Goal: Task Accomplishment & Management: Manage account settings

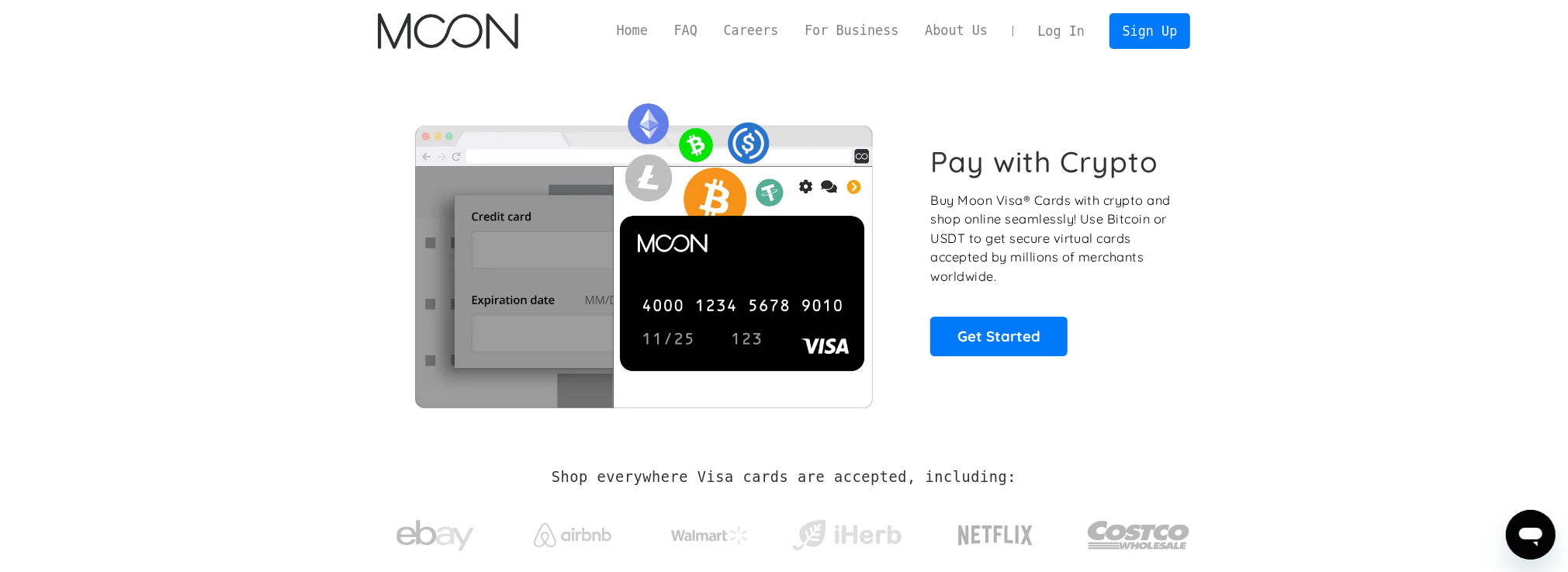
click at [1077, 37] on link "Log In" at bounding box center [1061, 31] width 73 height 34
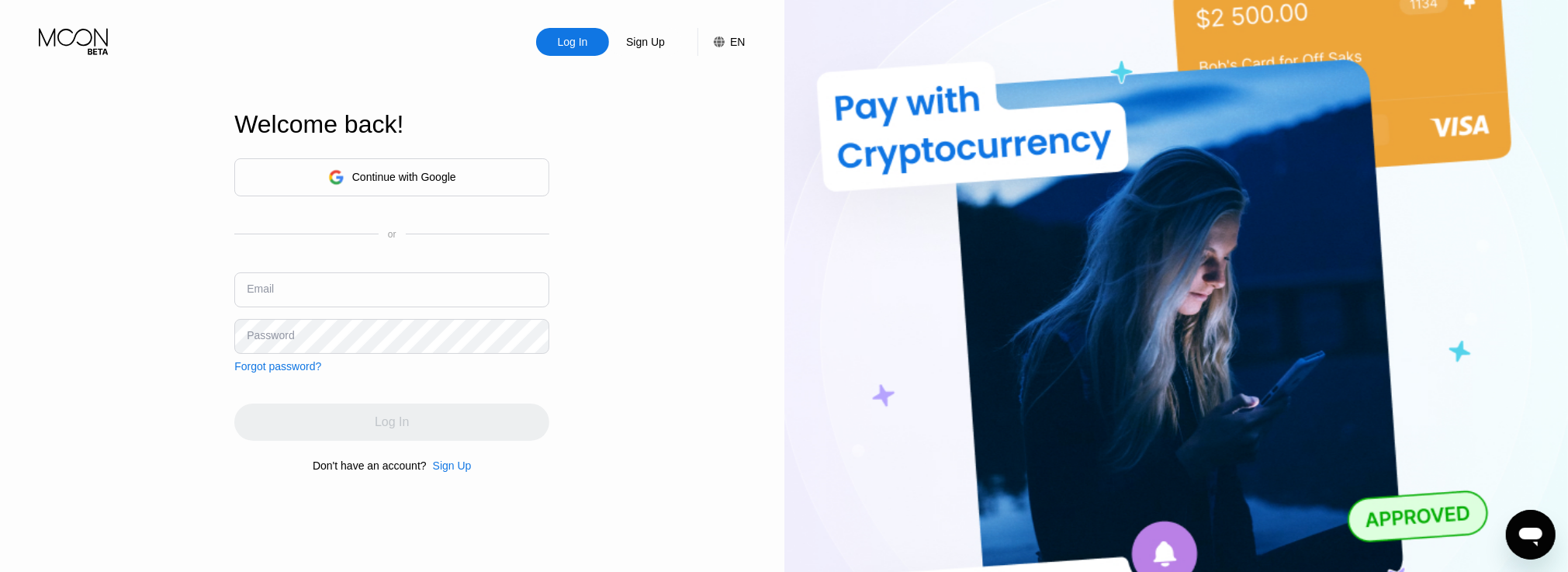
click at [366, 267] on div "Continue with Google or Email Password Forgot password?" at bounding box center [391, 265] width 315 height 214
click at [396, 189] on div "Continue with Google" at bounding box center [391, 177] width 315 height 38
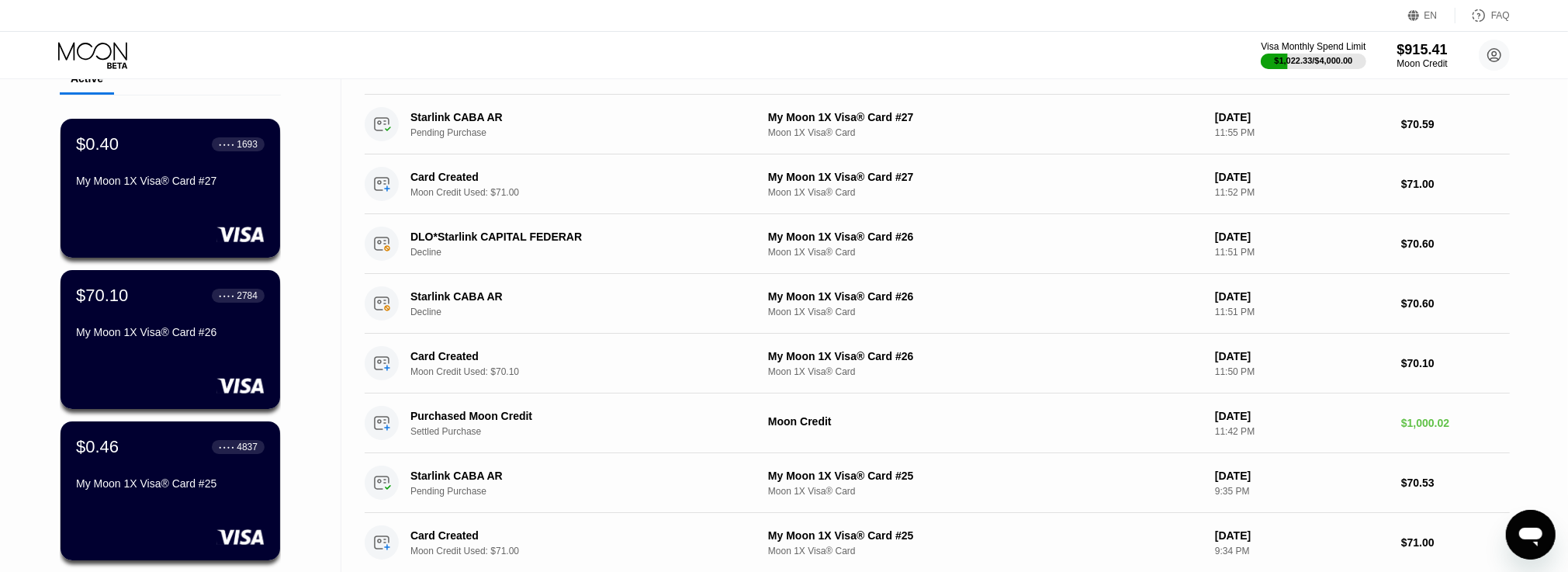
scroll to position [78, 0]
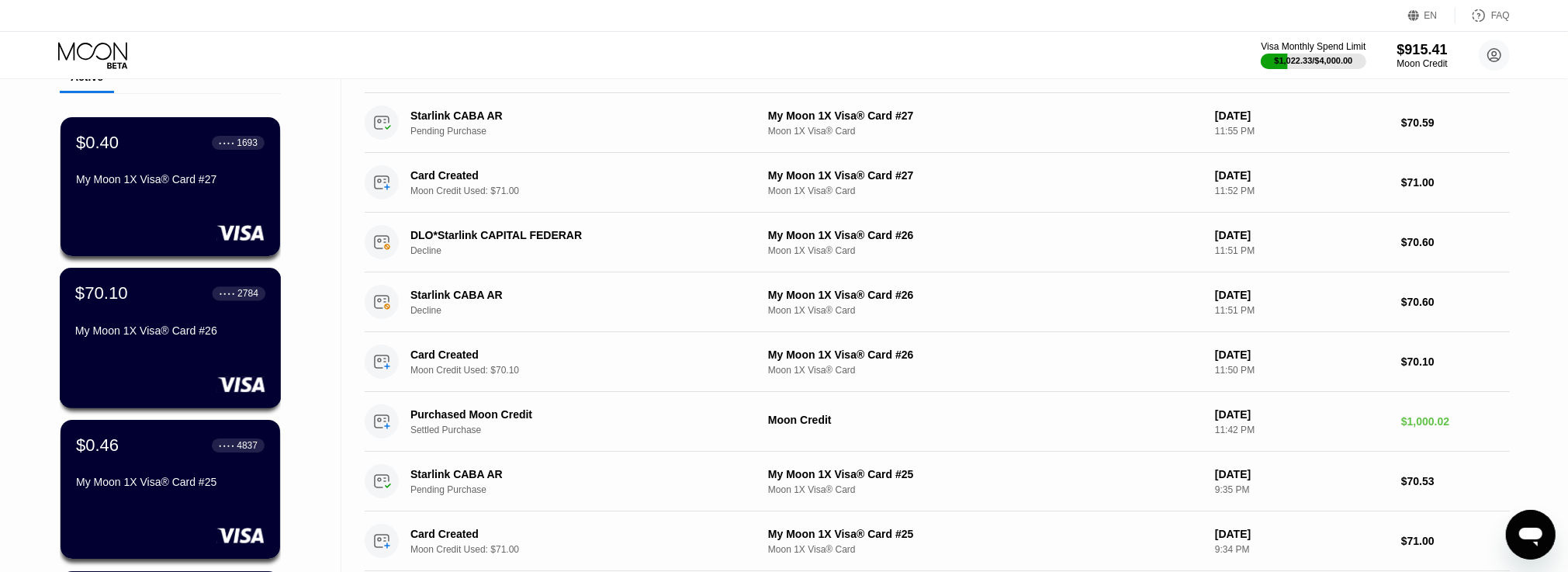
click at [208, 342] on div "My Moon 1X Visa® Card #26" at bounding box center [170, 333] width 190 height 19
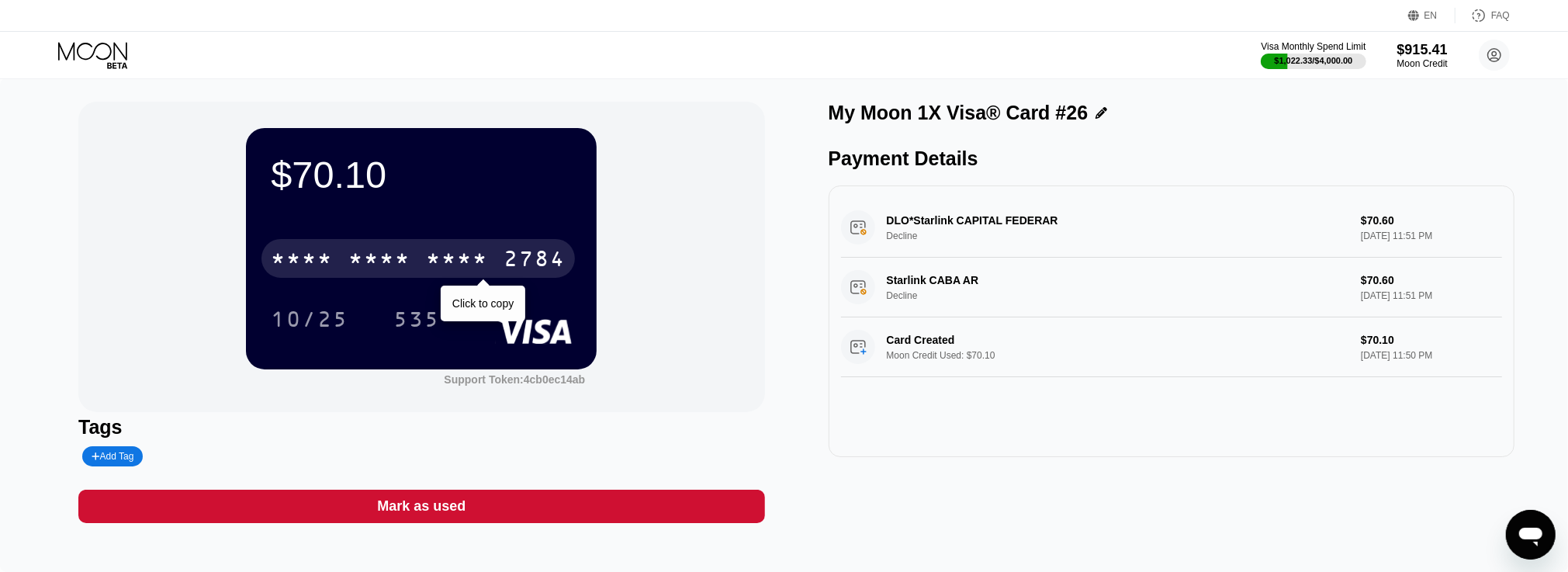
click at [527, 258] on div "2784" at bounding box center [534, 260] width 62 height 25
